Goal: Find specific page/section: Find specific page/section

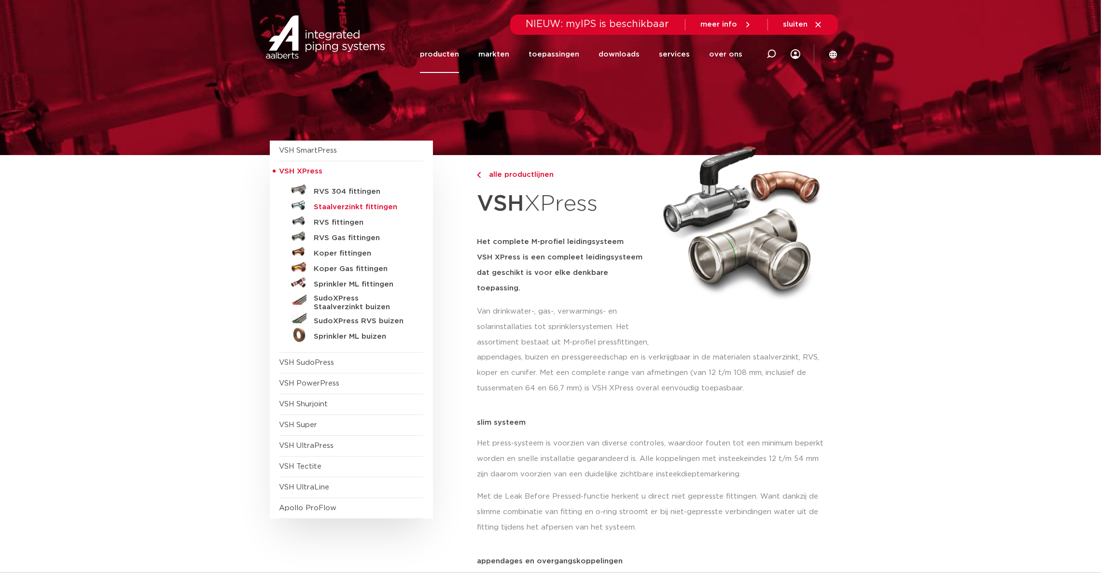
click at [331, 206] on h5 "Staalverzinkt fittingen" at bounding box center [362, 207] width 96 height 9
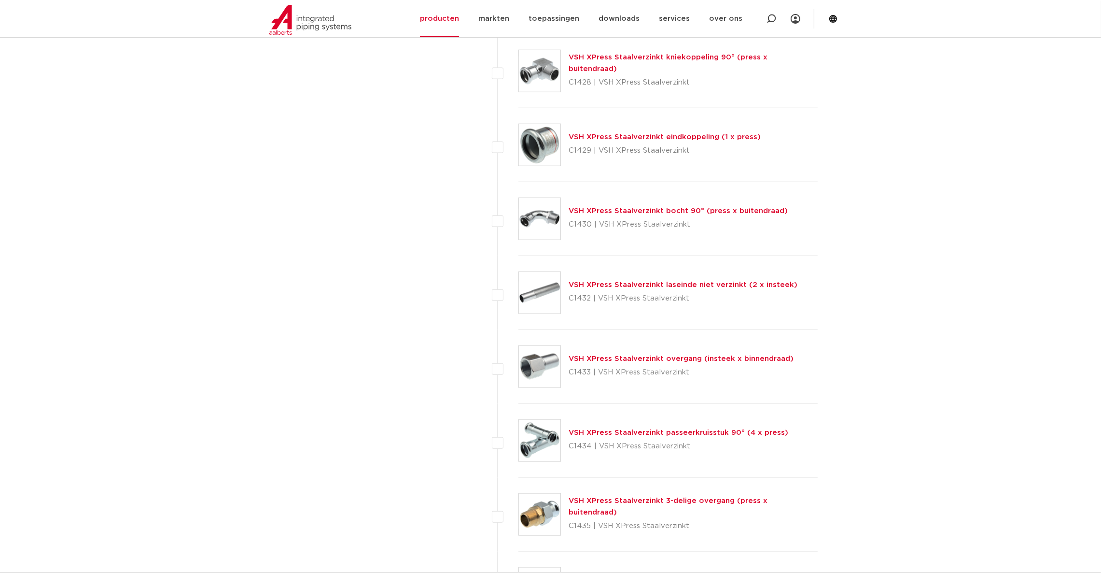
scroll to position [1593, 0]
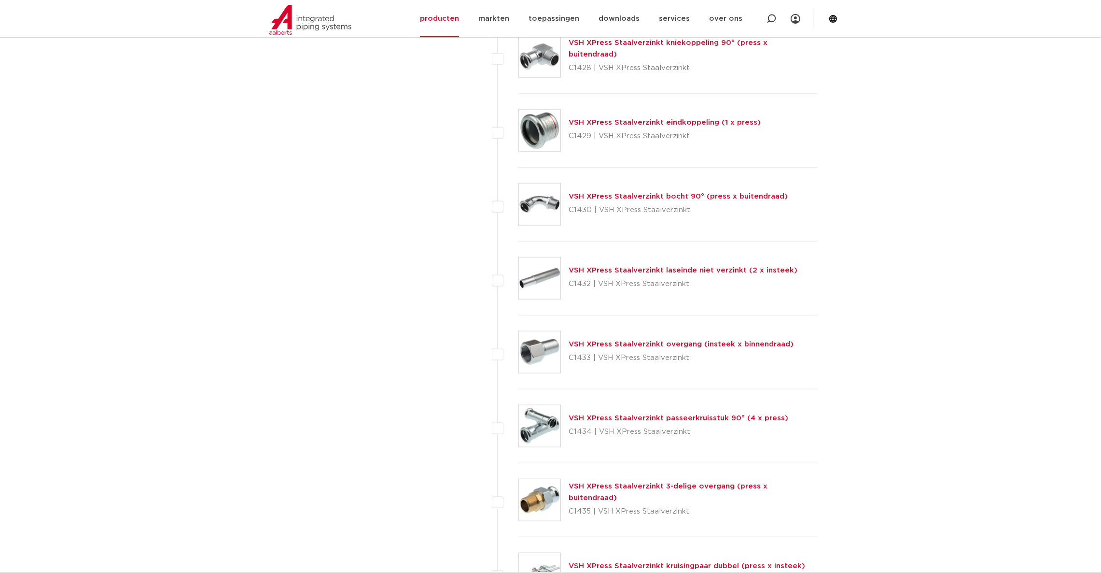
click at [686, 270] on link "VSH XPress Staalverzinkt laseinde niet verzinkt (2 x insteek)" at bounding box center [683, 270] width 229 height 7
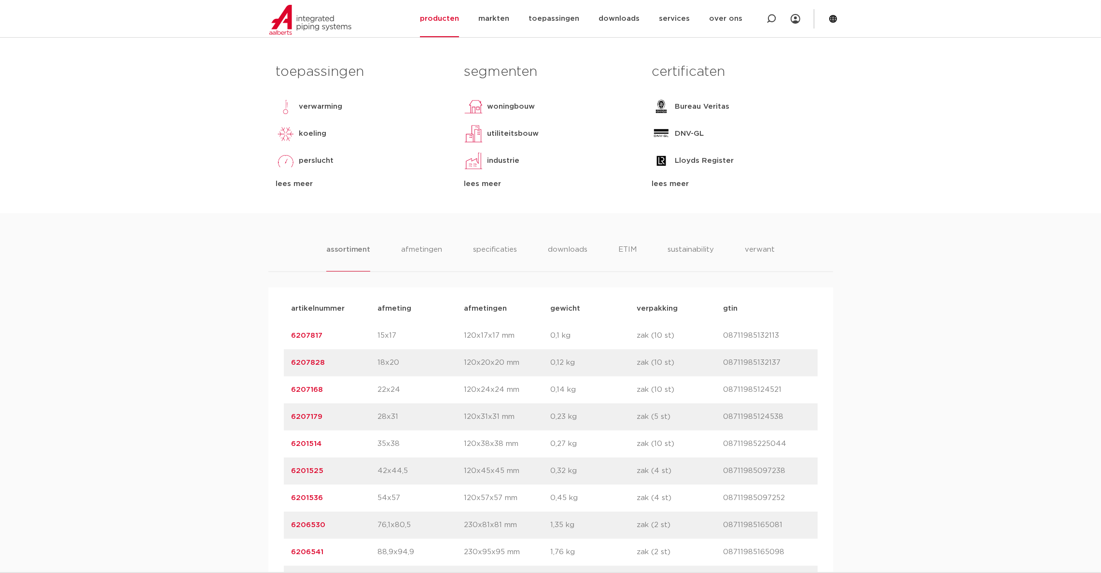
scroll to position [217, 0]
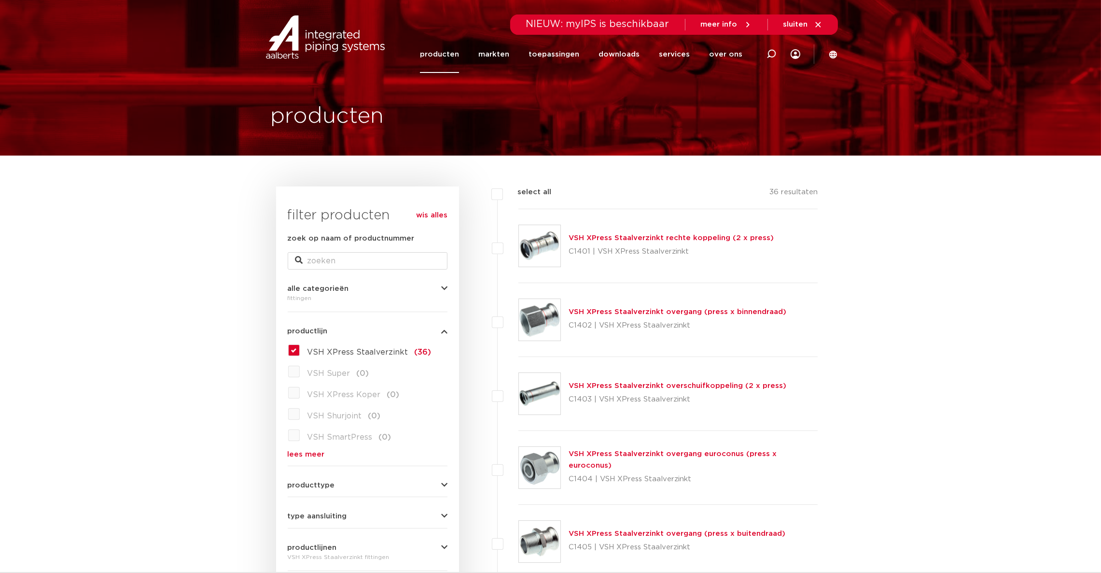
drag, startPoint x: 277, startPoint y: 5, endPoint x: 267, endPoint y: 5, distance: 10.1
drag, startPoint x: 267, startPoint y: 5, endPoint x: 243, endPoint y: 23, distance: 30.0
drag, startPoint x: 243, startPoint y: 23, endPoint x: 222, endPoint y: 26, distance: 20.9
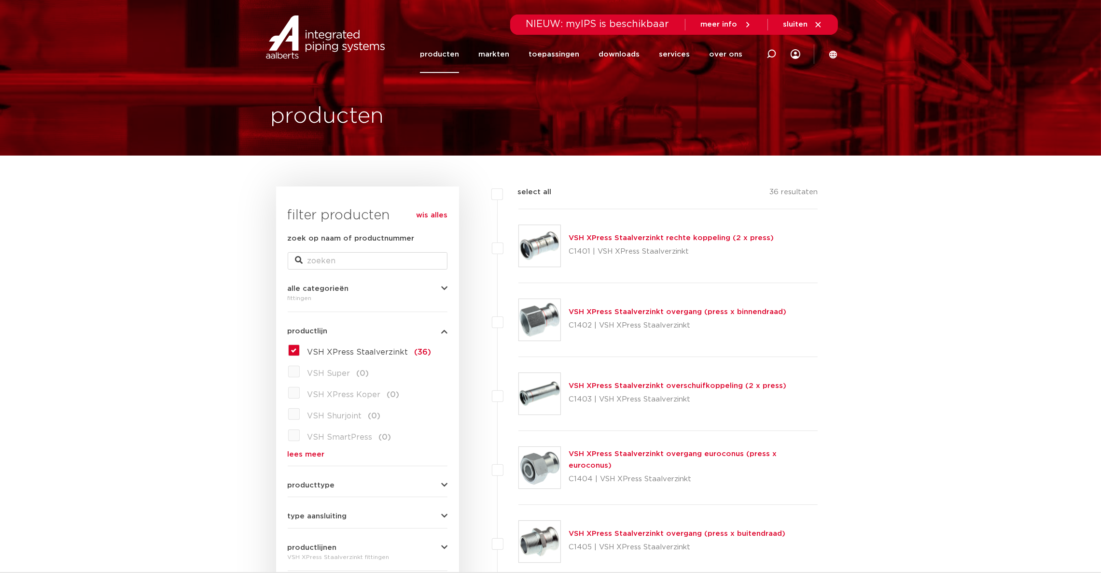
click at [349, 260] on input "zoek op naam of productnummer" at bounding box center [368, 260] width 160 height 17
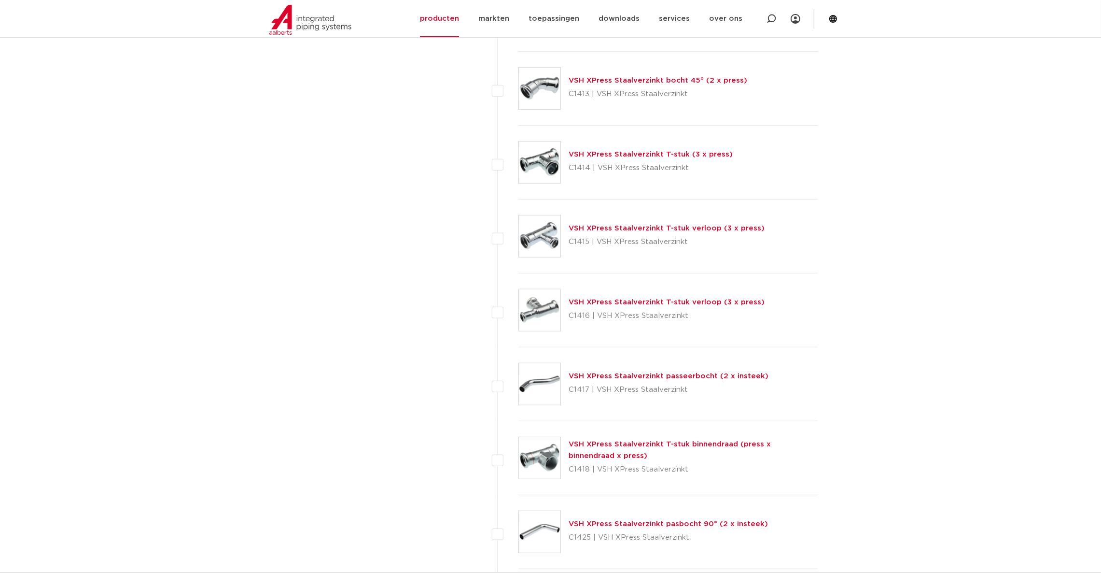
scroll to position [796, 0]
